Goal: Navigation & Orientation: Find specific page/section

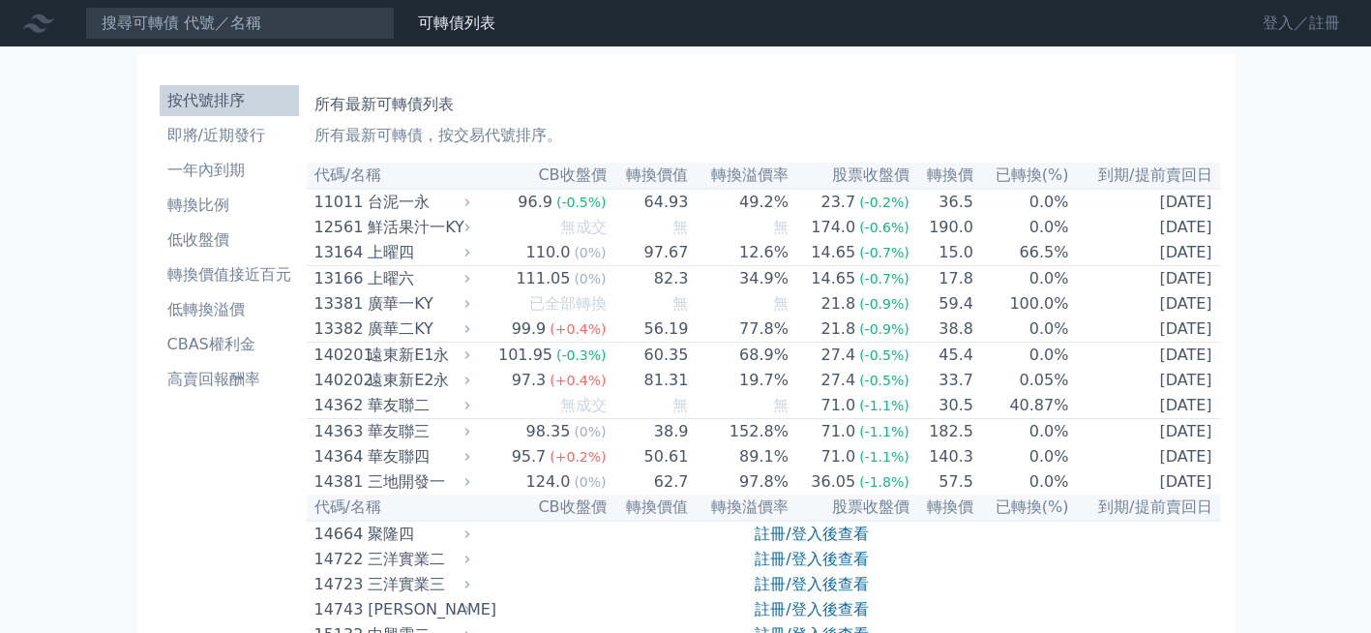
click at [1277, 21] on link "登入／註冊" at bounding box center [1301, 23] width 108 height 31
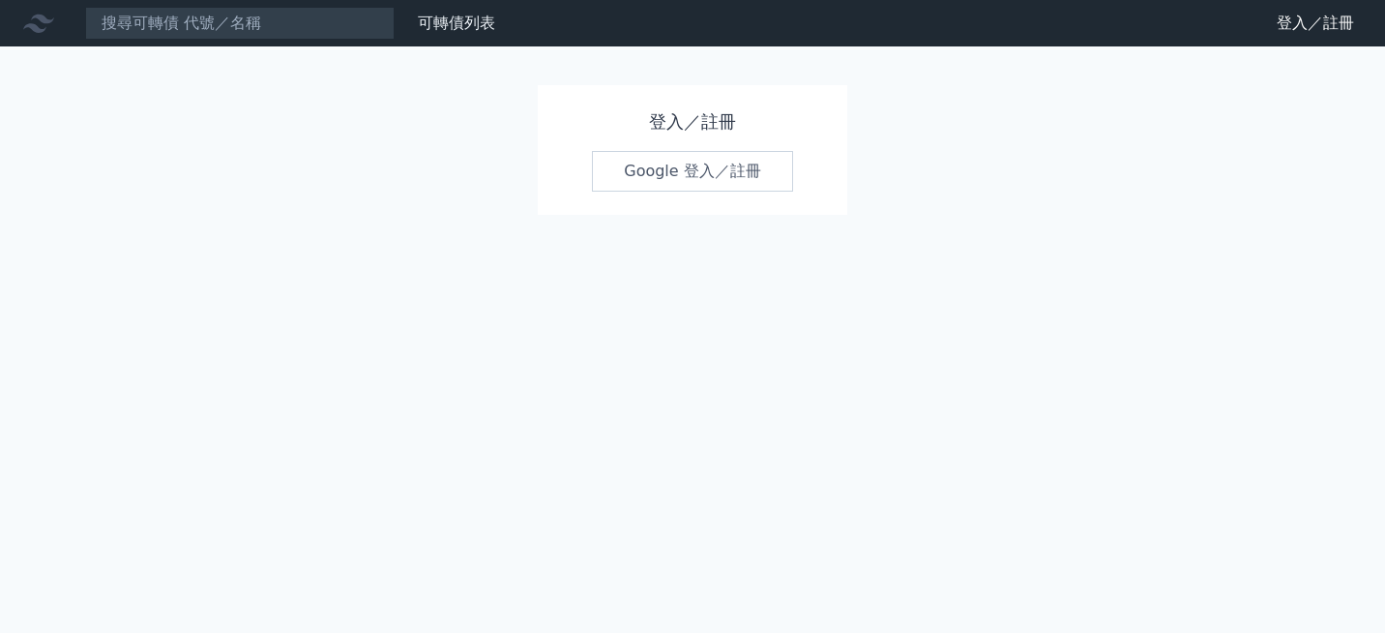
click at [666, 176] on link "Google 登入／註冊" at bounding box center [692, 171] width 201 height 41
drag, startPoint x: 666, startPoint y: 176, endPoint x: 674, endPoint y: 209, distance: 34.0
click at [666, 176] on link "Google 登入／註冊" at bounding box center [692, 171] width 201 height 41
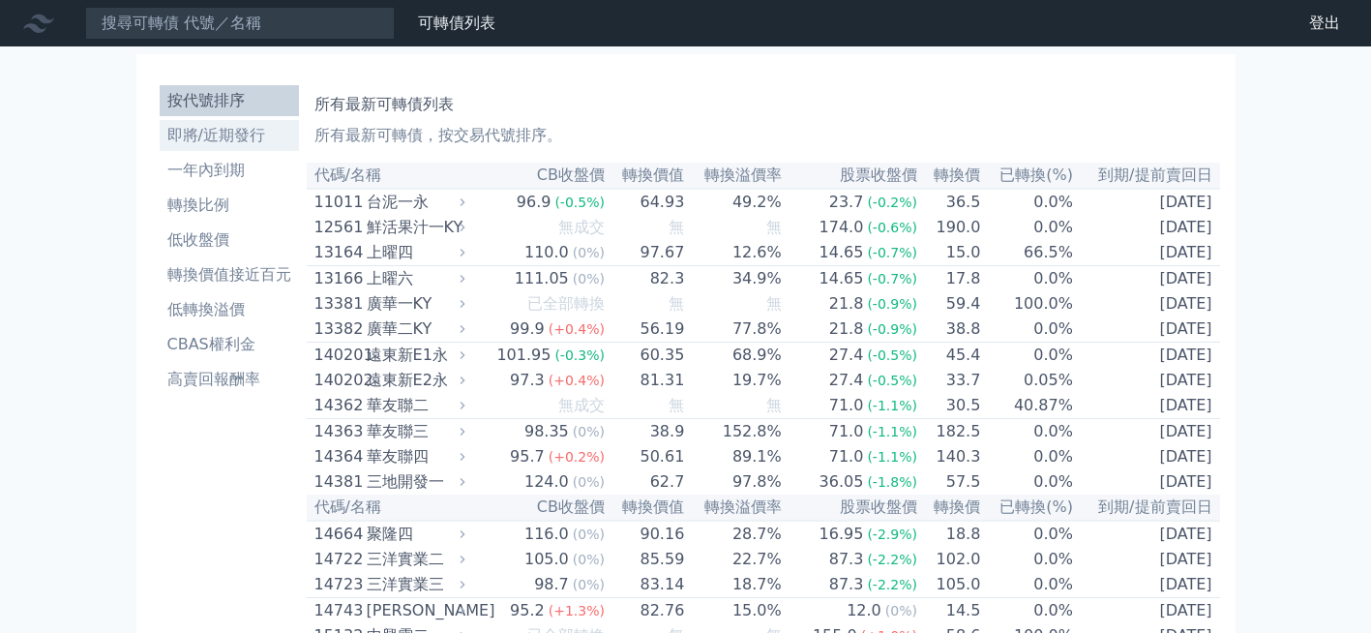
click at [208, 135] on li "即將/近期發行" at bounding box center [229, 135] width 139 height 23
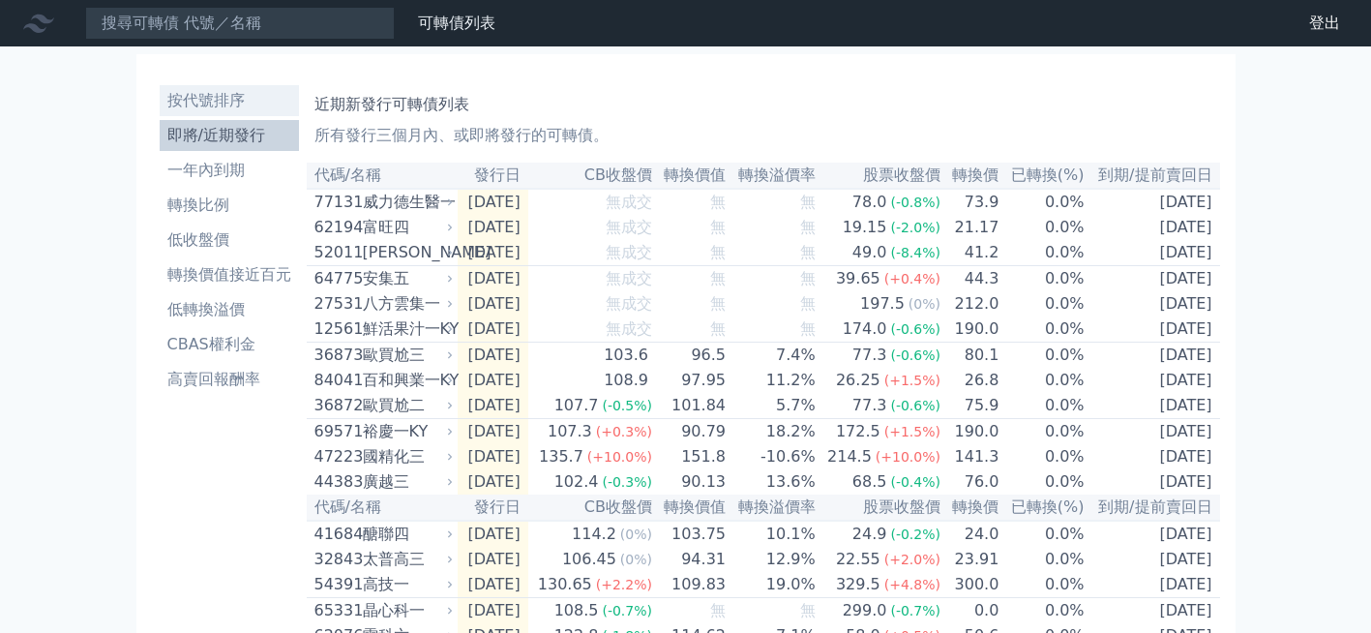
click at [198, 99] on li "按代號排序" at bounding box center [229, 100] width 139 height 23
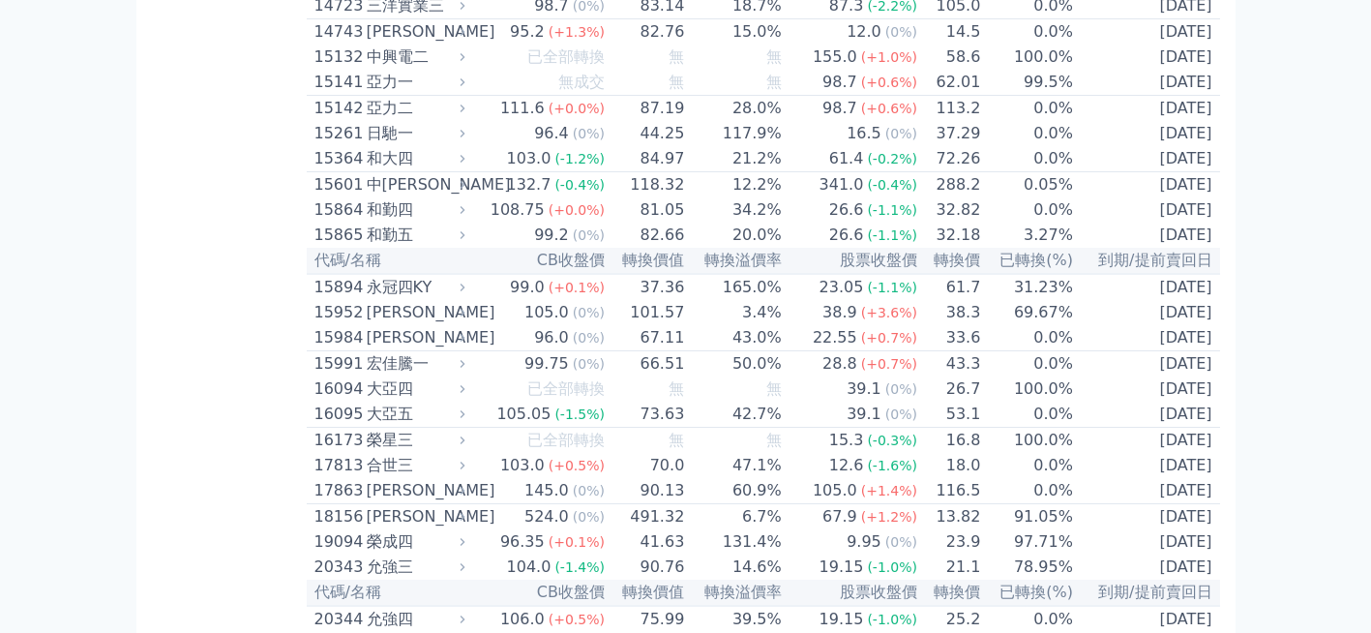
scroll to position [580, 0]
